Goal: Information Seeking & Learning: Learn about a topic

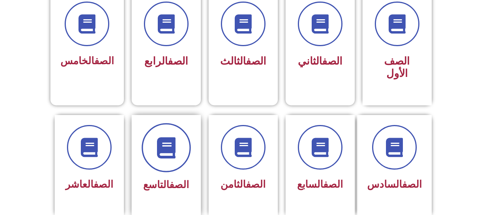
scroll to position [231, 0]
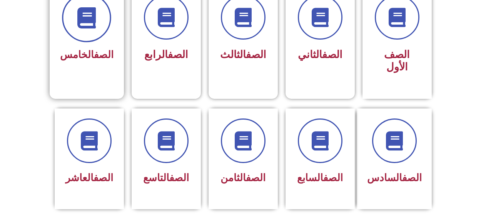
click at [93, 21] on icon at bounding box center [86, 17] width 21 height 21
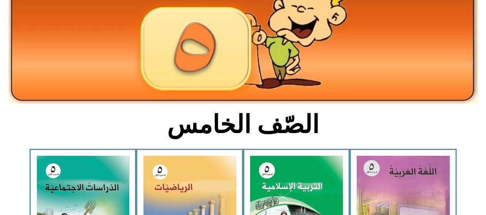
scroll to position [115, 0]
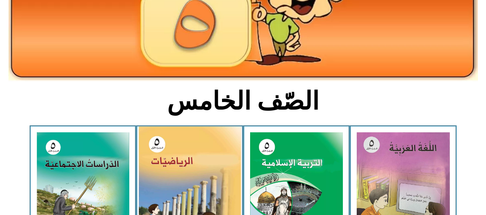
click at [225, 151] on img at bounding box center [189, 191] width 102 height 128
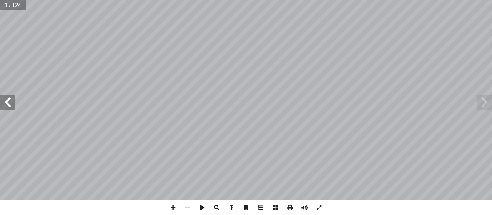
click at [9, 103] on span at bounding box center [7, 102] width 15 height 15
click at [10, 103] on span at bounding box center [7, 102] width 15 height 15
click at [3, 102] on span at bounding box center [7, 102] width 15 height 15
click at [5, 102] on span at bounding box center [7, 102] width 15 height 15
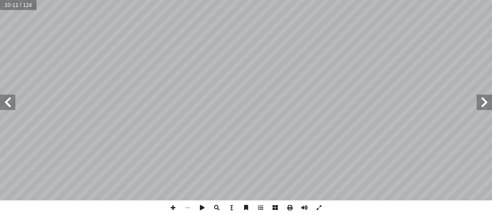
click at [6, 102] on span at bounding box center [7, 102] width 15 height 15
click at [491, 95] on span at bounding box center [484, 102] width 15 height 15
click at [13, 101] on span at bounding box center [7, 102] width 15 height 15
click at [2, 102] on span at bounding box center [7, 102] width 15 height 15
click at [172, 209] on span at bounding box center [173, 207] width 15 height 15
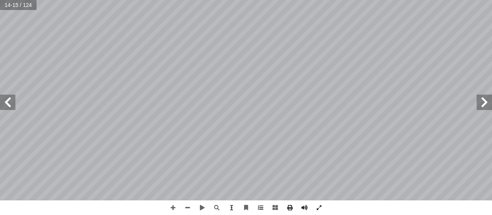
click at [492, 70] on html "الصفحة الرئيسية الصف الأول الصف الثاني الصف الثالث الصف الرابع الصف الخامس الصف…" at bounding box center [246, 35] width 492 height 70
click at [0, 97] on span at bounding box center [7, 102] width 15 height 15
click at [175, 207] on span at bounding box center [173, 207] width 15 height 15
